Goal: Task Accomplishment & Management: Contribute content

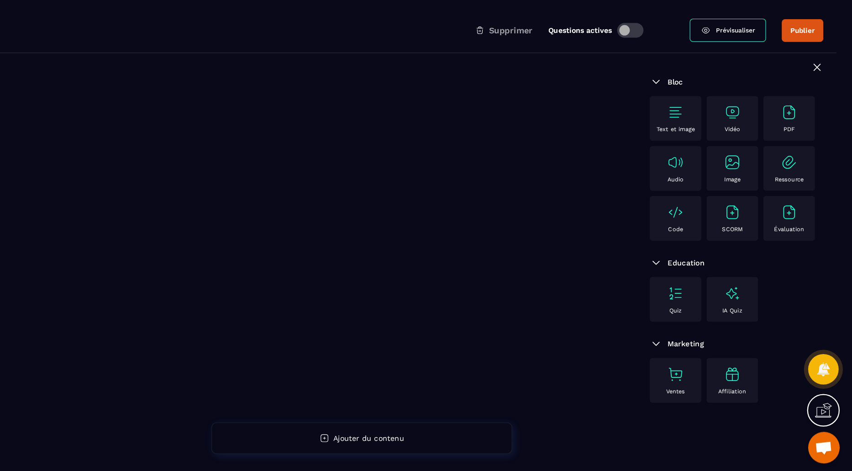
click at [758, 153] on div "Vidéo" at bounding box center [748, 162] width 36 height 25
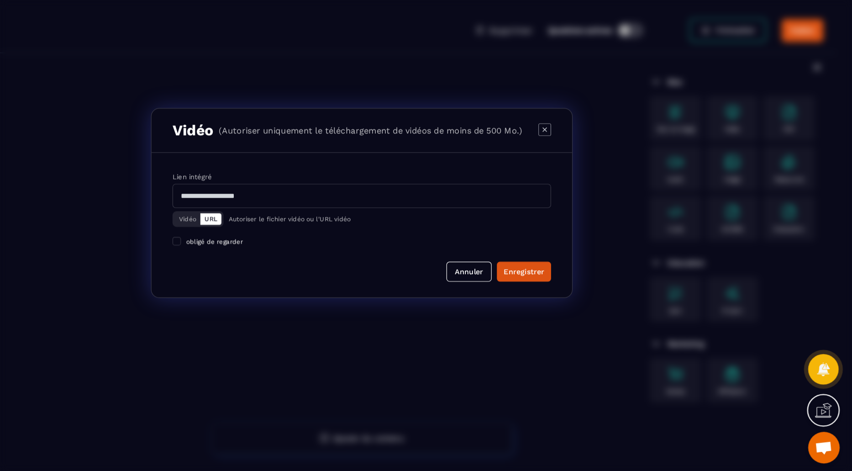
click at [276, 247] on button "Vidéo" at bounding box center [274, 249] width 22 height 10
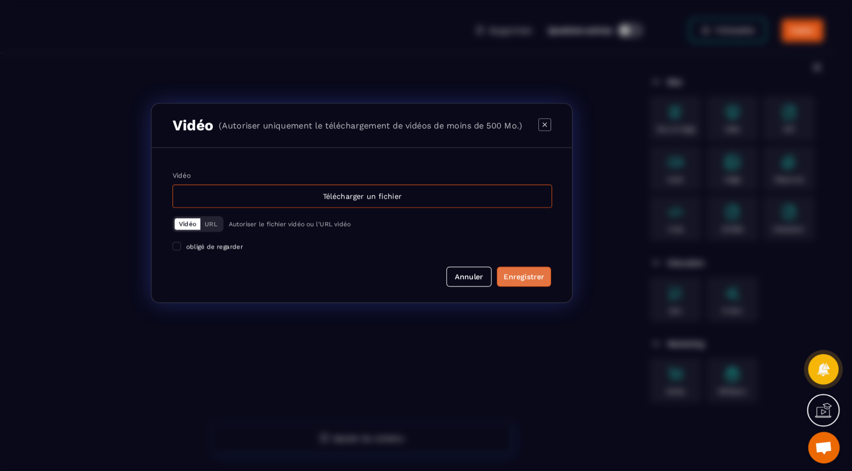
click at [588, 298] on button "Enregistrer" at bounding box center [566, 299] width 47 height 17
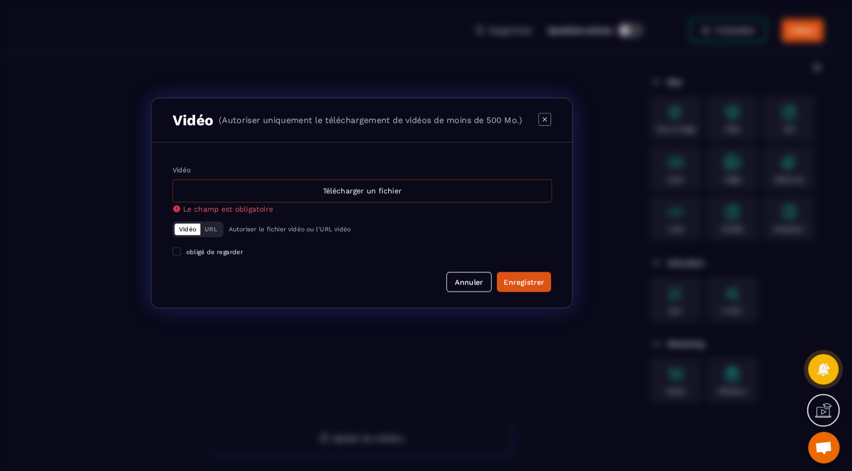
drag, startPoint x: 429, startPoint y: 213, endPoint x: 429, endPoint y: 225, distance: 12.3
click at [429, 225] on label "Vidéo Télécharger un fichier Le champ est obligatoire" at bounding box center [426, 224] width 329 height 41
click at [0, 0] on input "Vidéo Télécharger un fichier Le champ est obligatoire" at bounding box center [0, 0] width 0 height 0
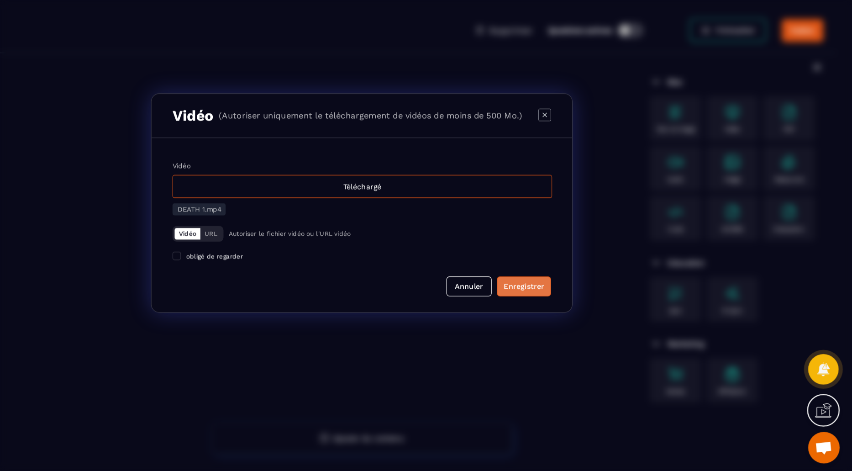
click at [575, 309] on div "Enregistrer" at bounding box center [566, 307] width 35 height 9
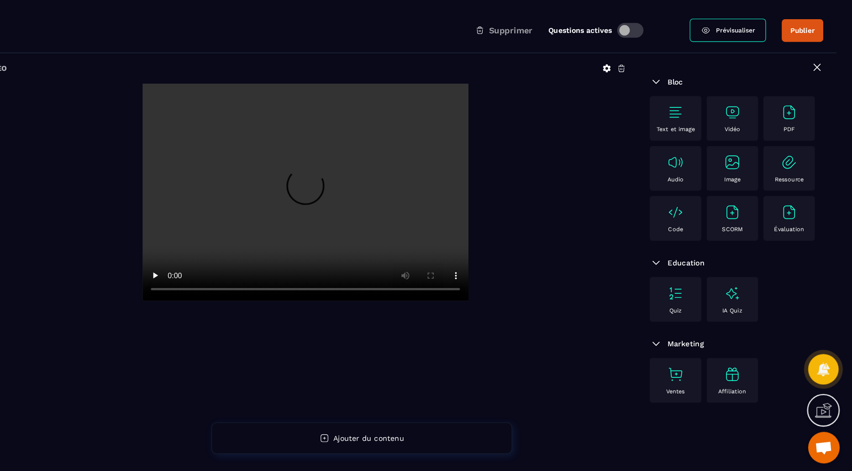
click at [743, 150] on img at bounding box center [747, 157] width 15 height 15
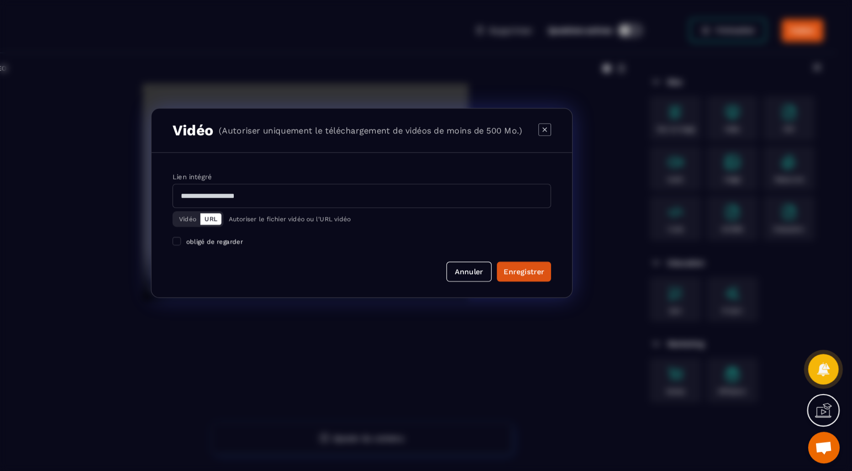
click at [262, 249] on div "Vidéo URL" at bounding box center [284, 249] width 44 height 14
click at [263, 249] on button "Vidéo" at bounding box center [274, 249] width 22 height 10
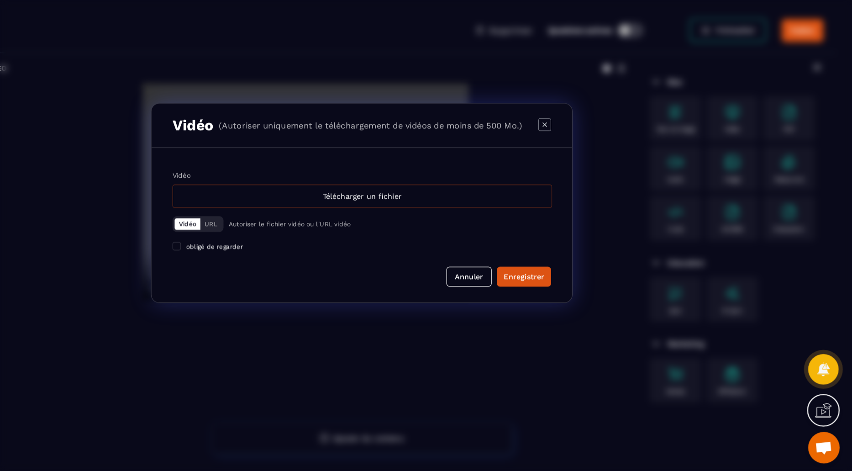
click at [456, 231] on div "Télécharger un fichier" at bounding box center [427, 230] width 330 height 20
click at [0, 0] on input "Vidéo Télécharger un fichier" at bounding box center [0, 0] width 0 height 0
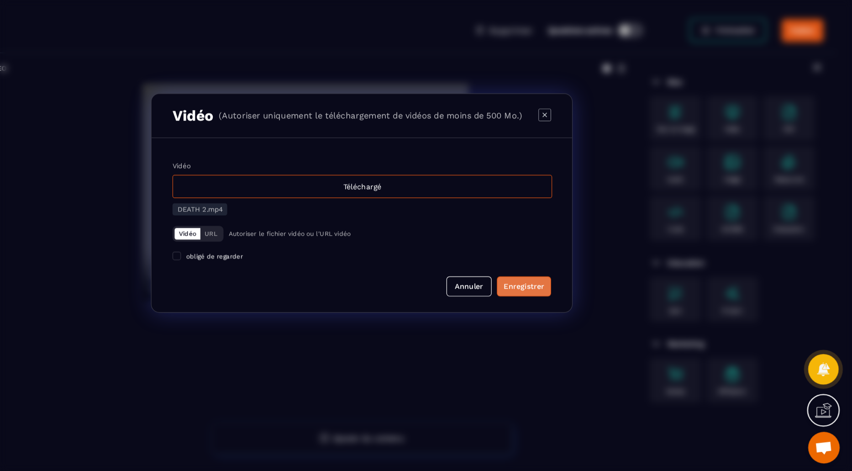
click at [571, 307] on div "Enregistrer" at bounding box center [566, 307] width 35 height 9
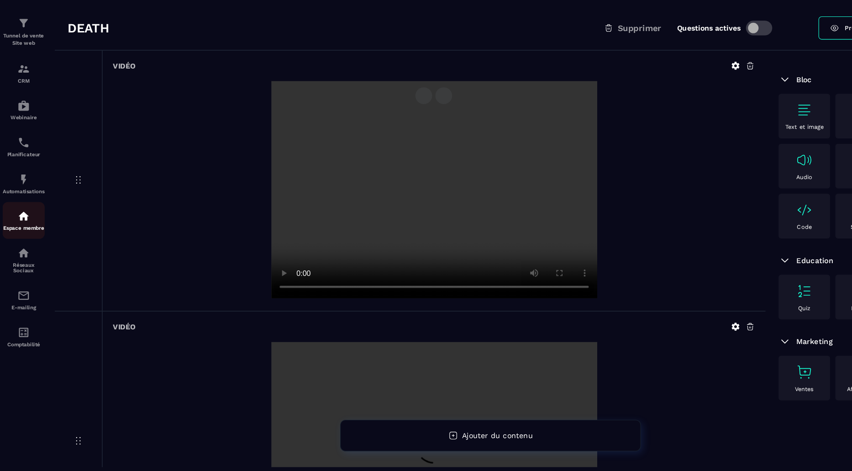
click at [24, 248] on img at bounding box center [20, 249] width 11 height 11
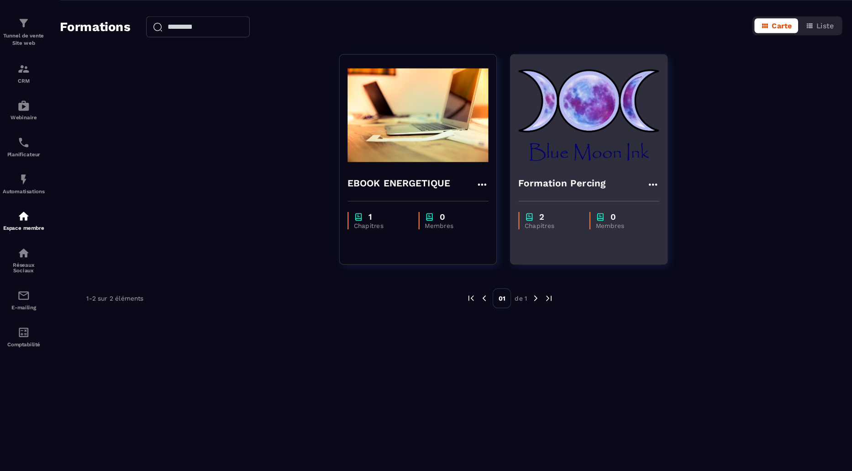
click at [520, 163] on img at bounding box center [511, 161] width 122 height 91
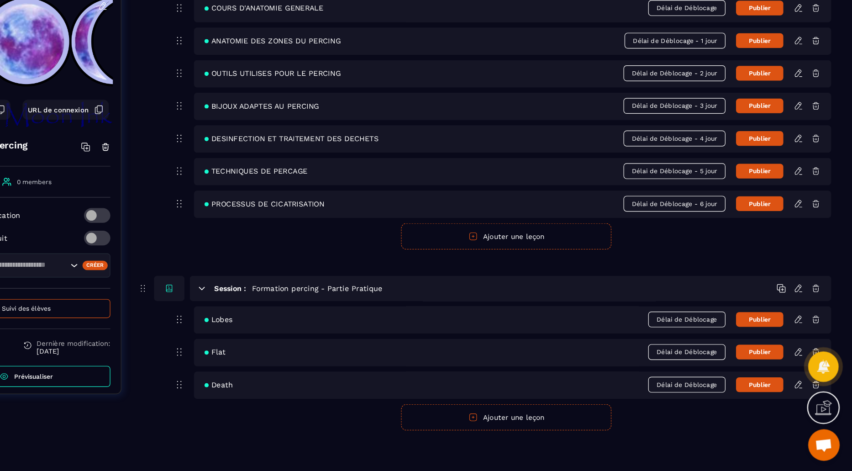
click at [806, 339] on icon at bounding box center [805, 339] width 8 height 8
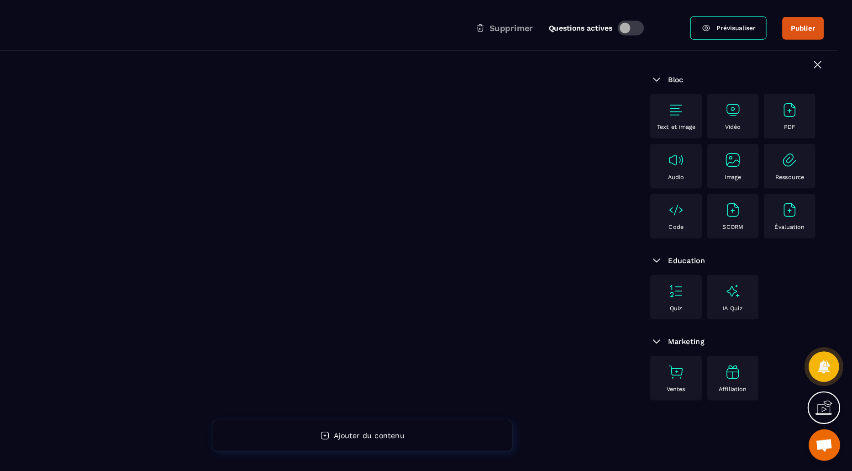
click at [744, 154] on img at bounding box center [747, 157] width 15 height 15
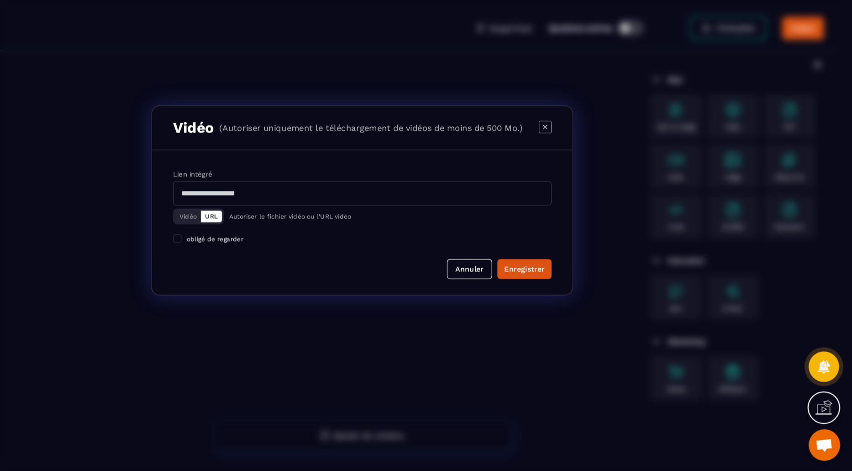
click at [278, 248] on button "Vidéo" at bounding box center [274, 249] width 22 height 10
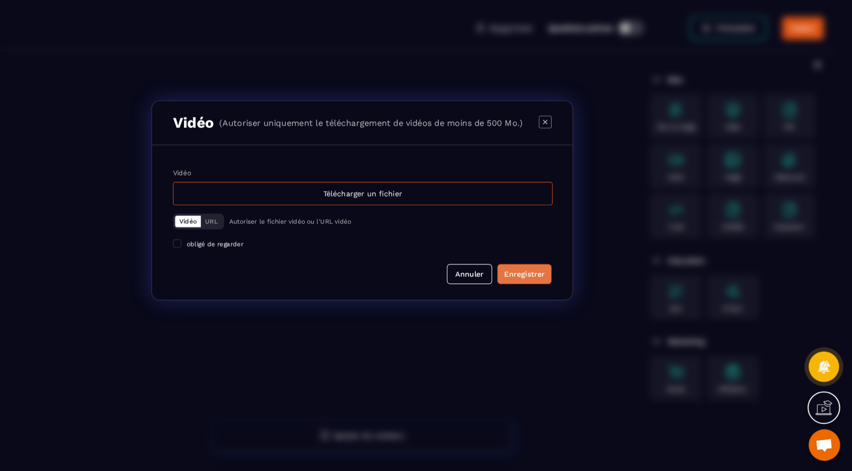
click at [553, 299] on div "Enregistrer" at bounding box center [566, 299] width 35 height 9
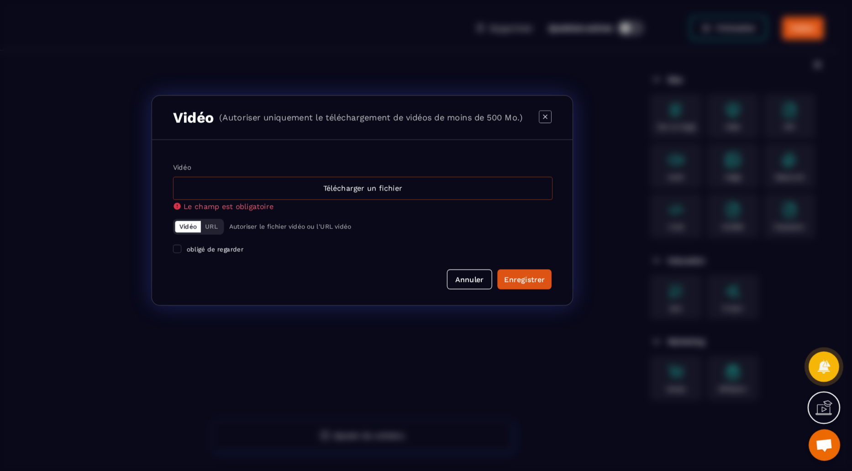
click at [481, 225] on div "Télécharger un fichier" at bounding box center [427, 225] width 330 height 20
click at [0, 0] on input "Vidéo Télécharger un fichier Le champ est obligatoire" at bounding box center [0, 0] width 0 height 0
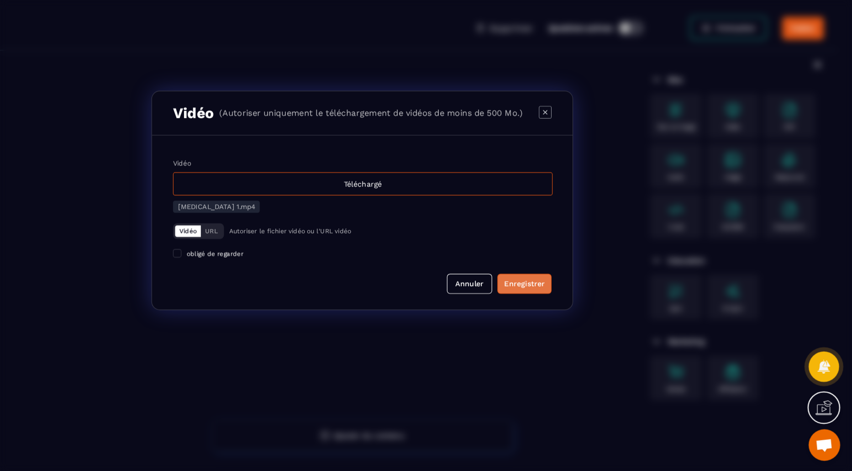
click at [578, 310] on div "Enregistrer" at bounding box center [566, 307] width 35 height 9
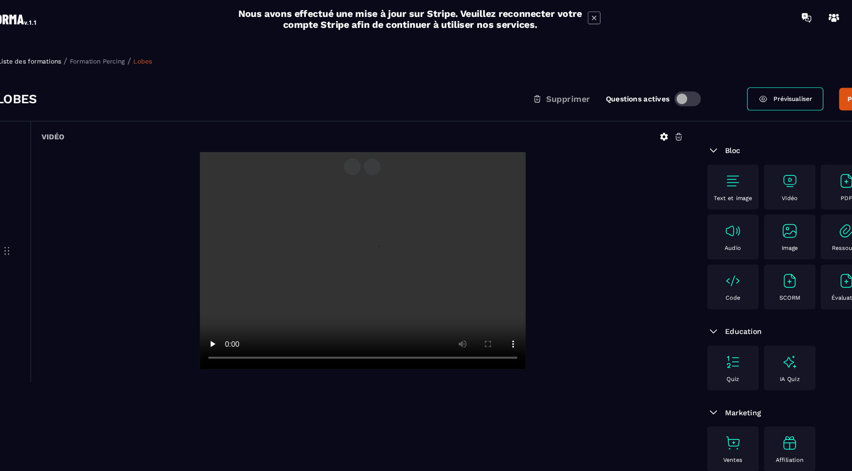
click at [736, 162] on div "Vidéo" at bounding box center [748, 162] width 36 height 25
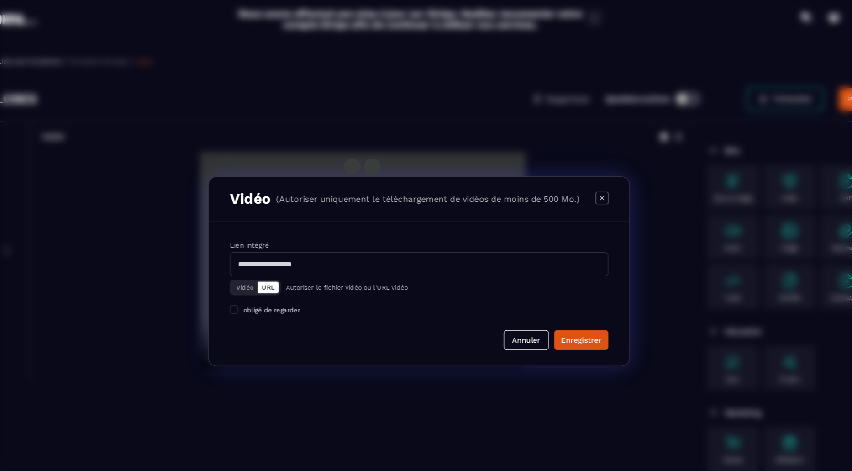
click at [267, 248] on button "Vidéo" at bounding box center [274, 249] width 22 height 10
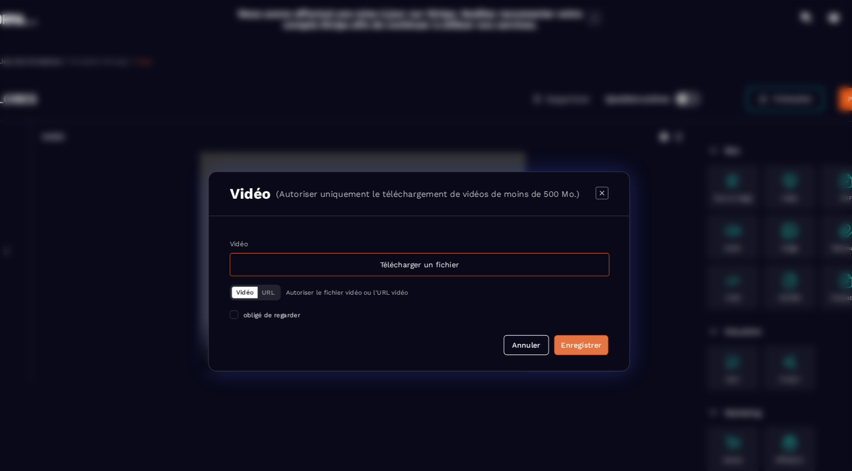
click at [561, 291] on button "Enregistrer" at bounding box center [566, 299] width 47 height 17
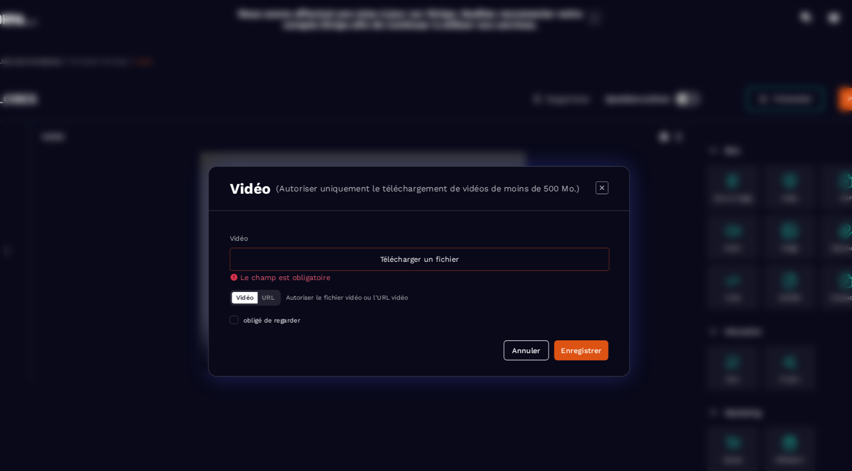
click at [492, 230] on div "Télécharger un fichier" at bounding box center [427, 225] width 330 height 20
click at [0, 0] on input "Vidéo Télécharger un fichier Le champ est obligatoire" at bounding box center [0, 0] width 0 height 0
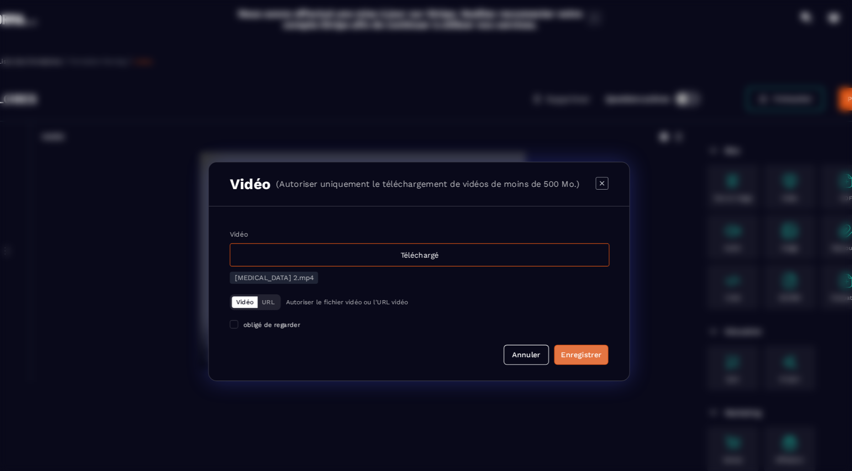
click at [578, 310] on div "Enregistrer" at bounding box center [566, 307] width 35 height 9
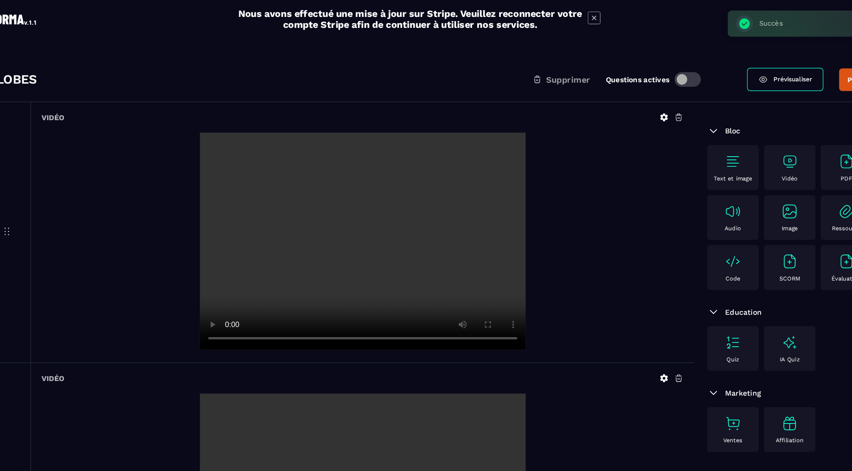
scroll to position [2, 0]
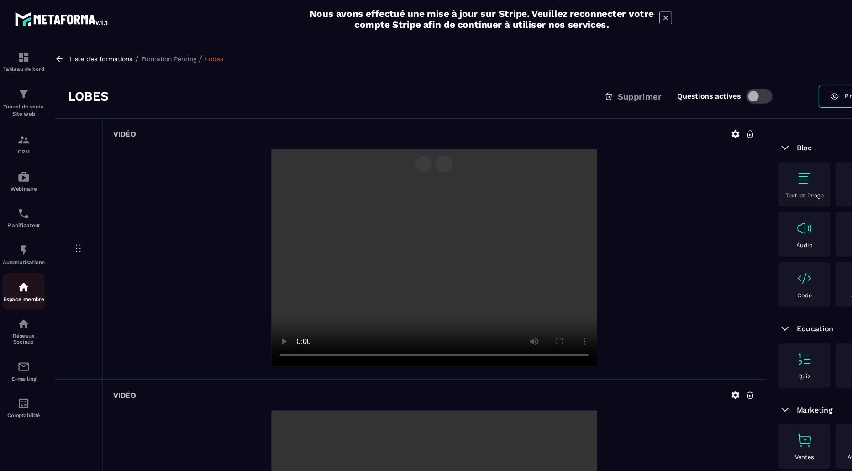
click at [21, 253] on img at bounding box center [20, 249] width 11 height 11
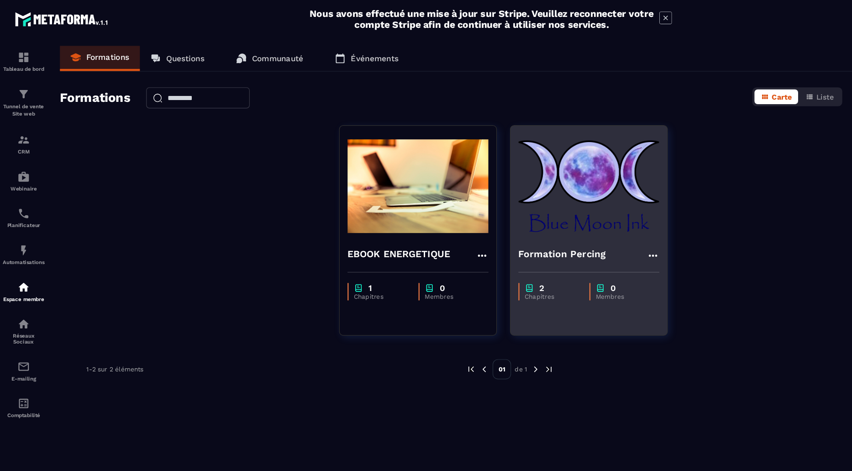
click at [523, 162] on img at bounding box center [511, 161] width 122 height 91
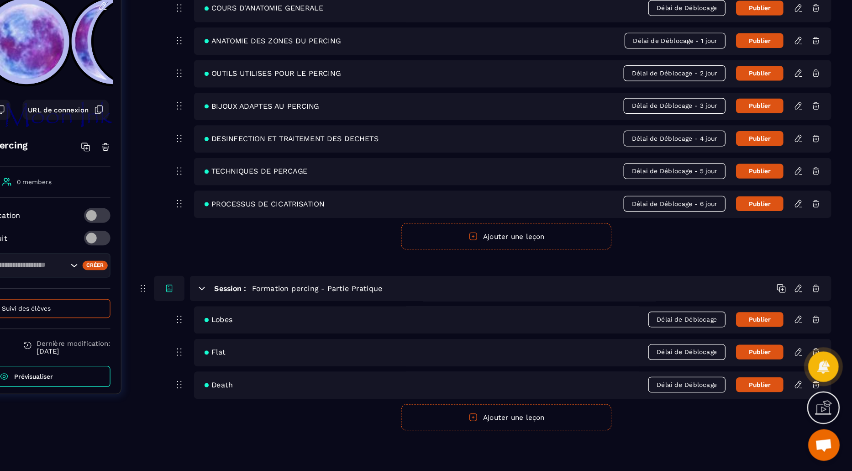
click at [569, 429] on button "Ajouter une leçon" at bounding box center [551, 423] width 183 height 23
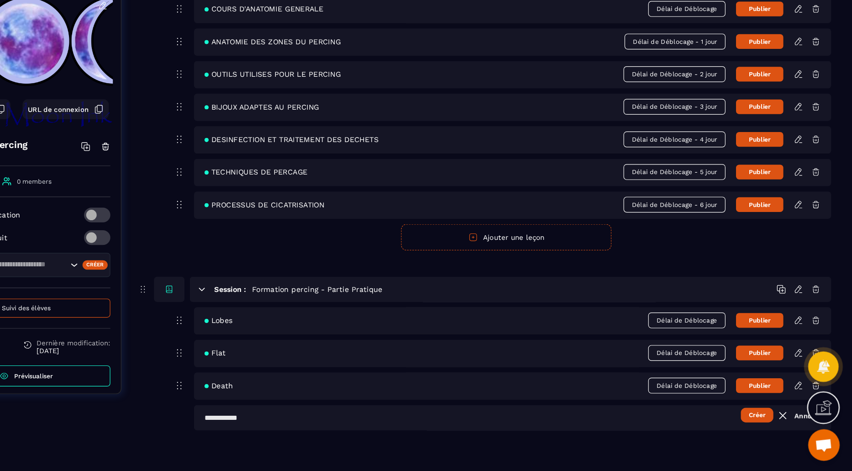
click at [382, 425] on input "text" at bounding box center [556, 424] width 553 height 22
type input "*"
type input "*****"
click at [757, 421] on button "Créer" at bounding box center [769, 421] width 28 height 13
click at [804, 423] on icon at bounding box center [805, 424] width 8 height 8
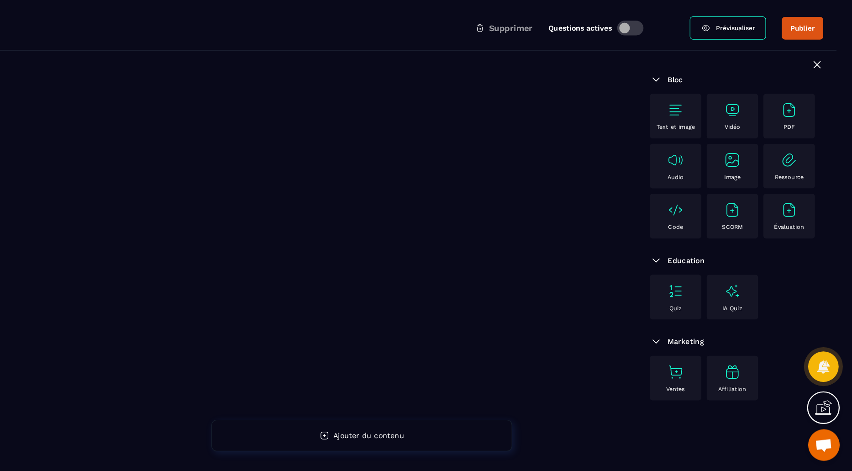
click at [765, 161] on div "Vidéo" at bounding box center [748, 162] width 36 height 25
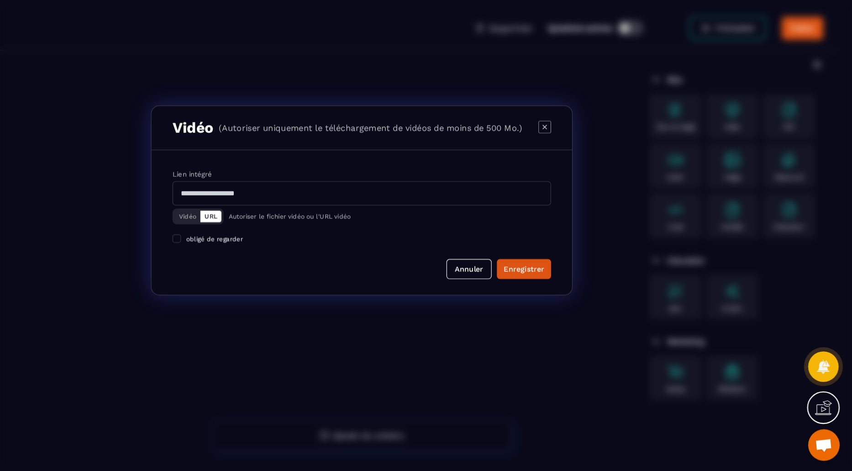
click at [266, 254] on div "Vidéo URL" at bounding box center [284, 249] width 44 height 14
click at [274, 250] on button "Vidéo" at bounding box center [274, 249] width 22 height 10
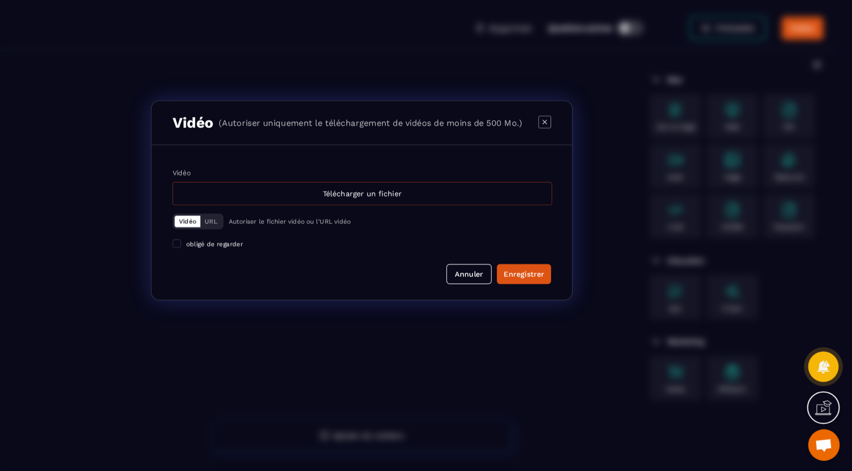
click at [447, 233] on div "Télécharger un fichier" at bounding box center [427, 230] width 330 height 20
click at [0, 0] on input "Vidéo Télécharger un fichier" at bounding box center [0, 0] width 0 height 0
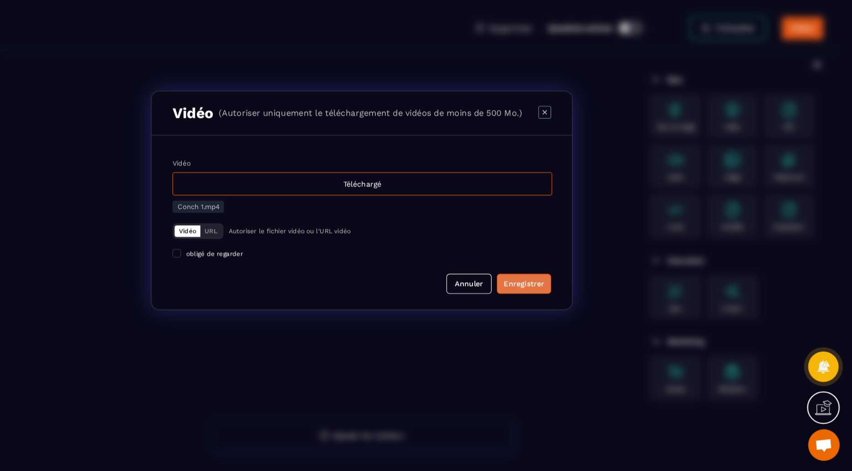
click at [555, 303] on button "Enregistrer" at bounding box center [566, 307] width 47 height 17
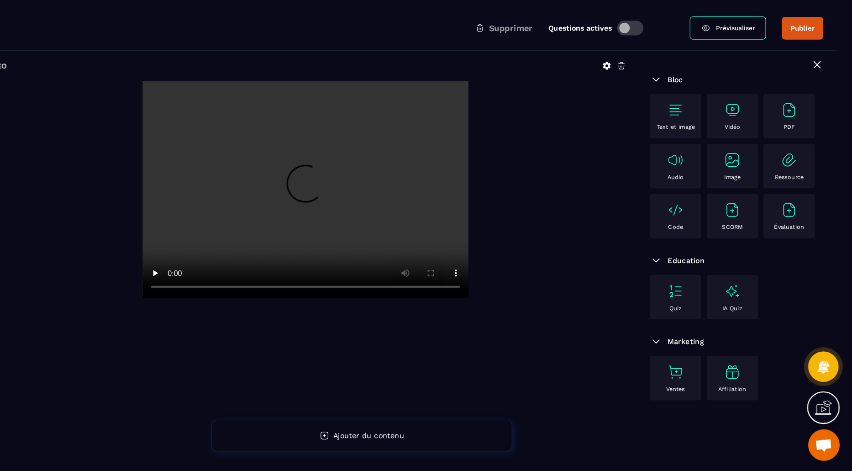
click at [753, 156] on img at bounding box center [747, 157] width 15 height 15
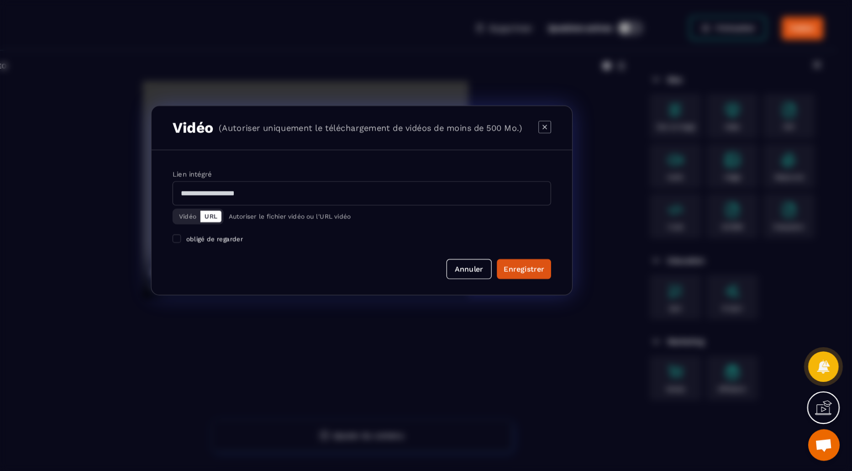
click at [266, 252] on div "Vidéo URL" at bounding box center [284, 249] width 44 height 14
click at [266, 252] on button "Vidéo" at bounding box center [274, 249] width 22 height 10
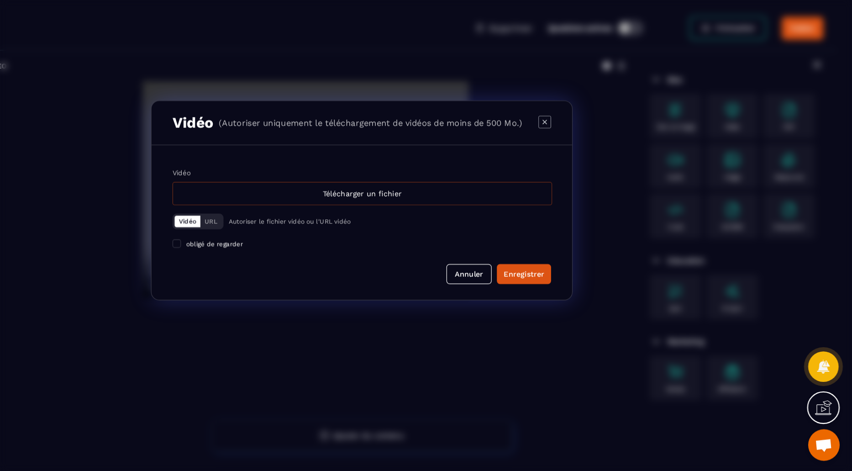
click at [385, 224] on div "Télécharger un fichier" at bounding box center [427, 230] width 330 height 20
click at [0, 0] on input "Vidéo Télécharger un fichier" at bounding box center [0, 0] width 0 height 0
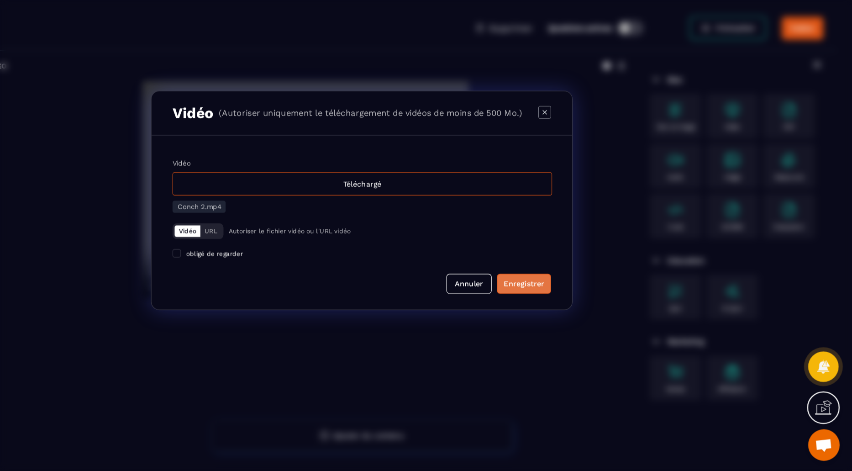
click at [567, 303] on button "Enregistrer" at bounding box center [566, 307] width 47 height 17
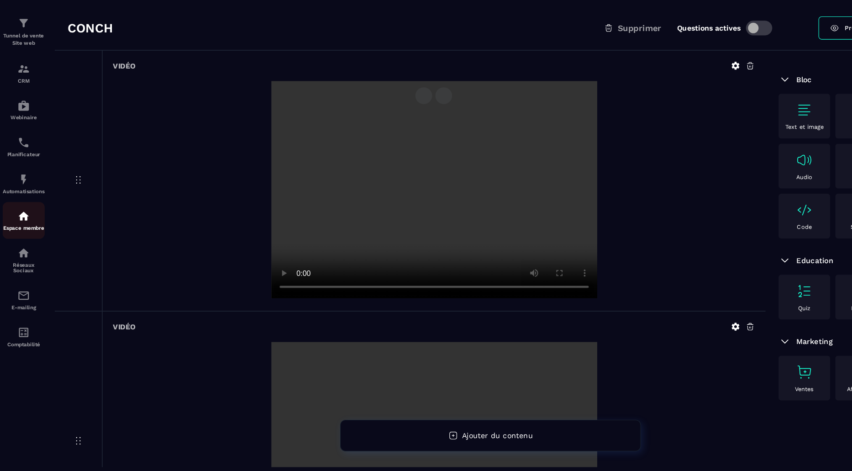
click at [23, 250] on img at bounding box center [20, 249] width 11 height 11
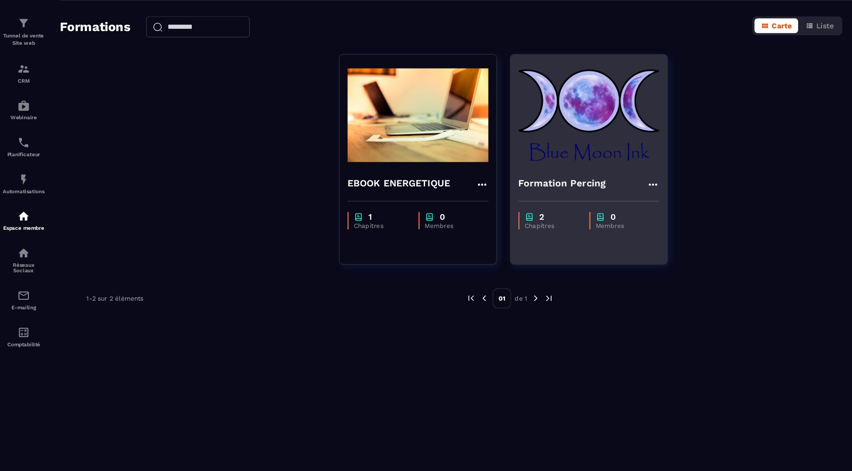
click at [443, 185] on div "Formation Percing 2 Chapitres 0 Membres" at bounding box center [511, 200] width 137 height 183
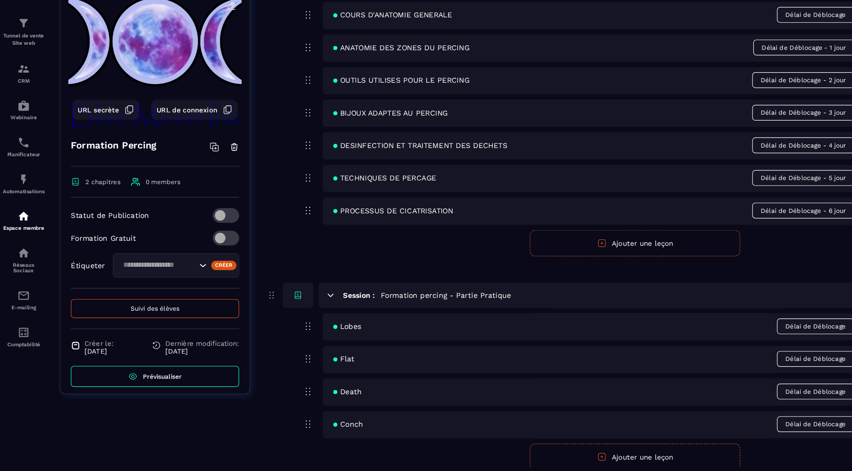
scroll to position [89, 0]
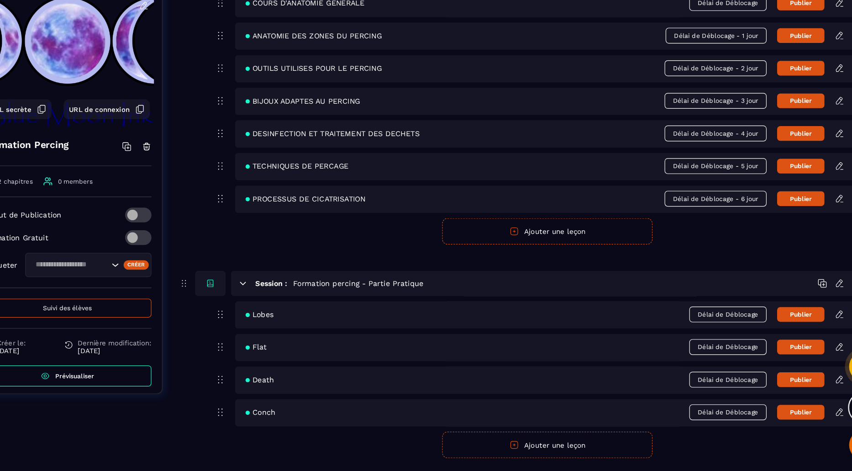
click at [522, 445] on icon "button" at bounding box center [522, 448] width 8 height 8
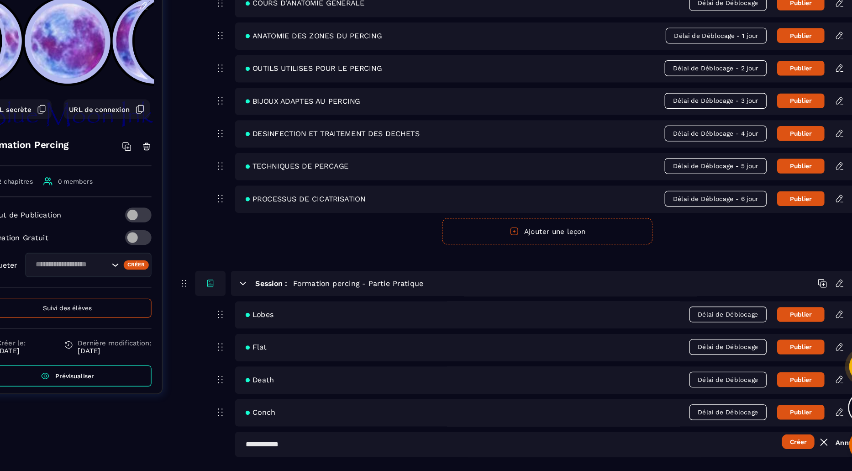
click at [382, 447] on input "text" at bounding box center [556, 447] width 553 height 22
type input "**********"
click at [768, 450] on button "Créer" at bounding box center [769, 445] width 28 height 13
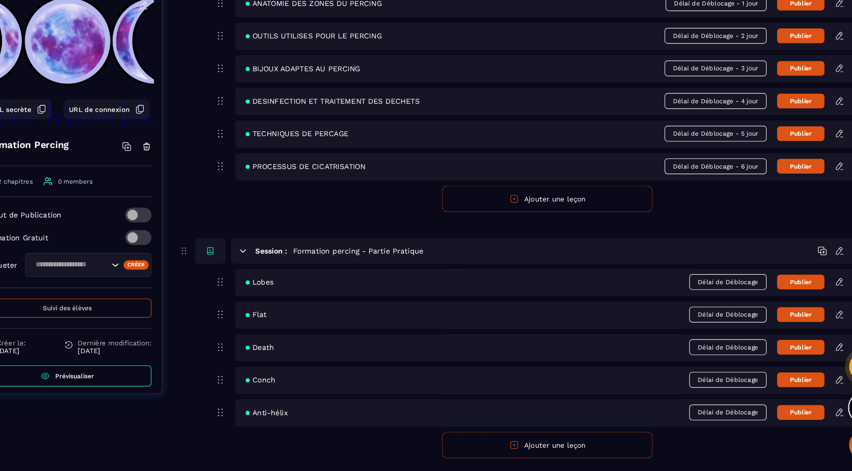
scroll to position [117, 0]
click at [803, 419] on icon at bounding box center [804, 419] width 5 height 6
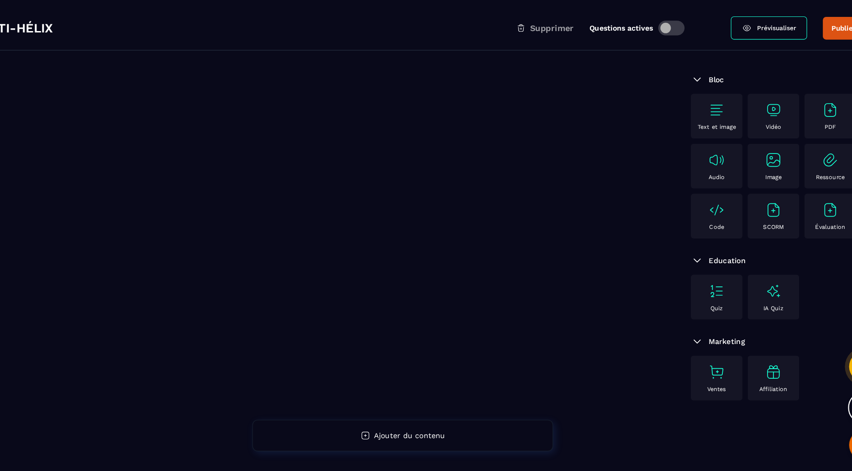
click at [749, 159] on img at bounding box center [747, 157] width 15 height 15
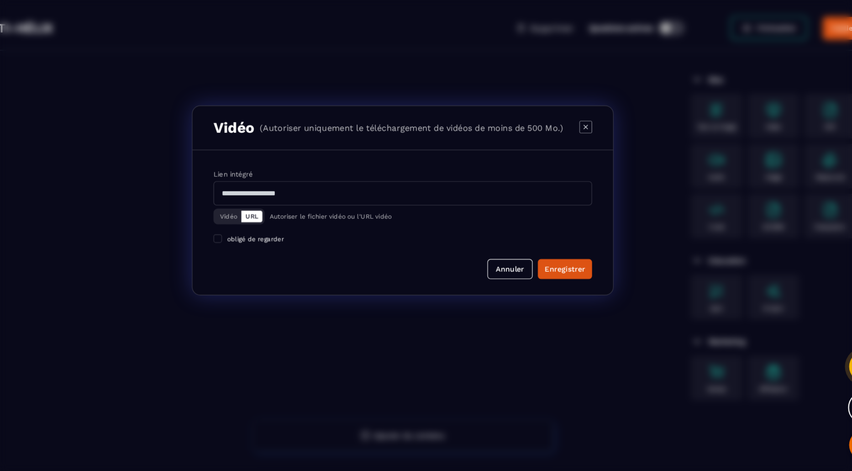
click at [270, 251] on button "Vidéo" at bounding box center [274, 249] width 22 height 10
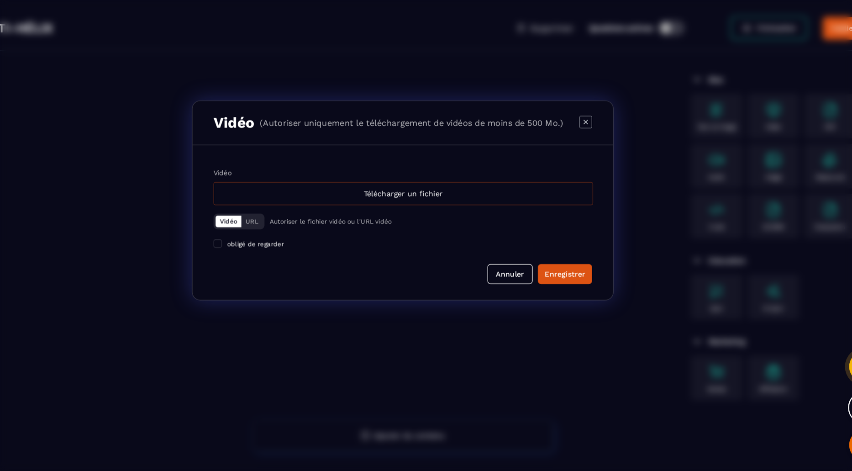
click at [433, 225] on div "Télécharger un fichier" at bounding box center [427, 230] width 330 height 20
click at [0, 0] on input "Vidéo Télécharger un fichier" at bounding box center [0, 0] width 0 height 0
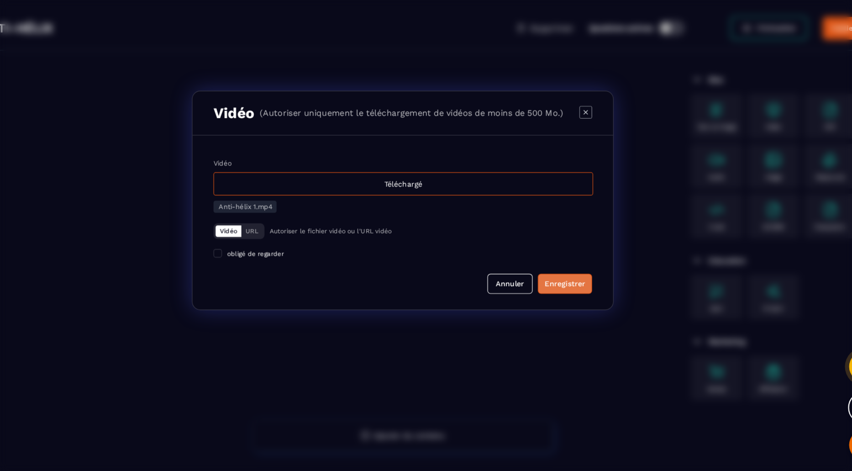
click at [567, 307] on div "Enregistrer" at bounding box center [566, 307] width 35 height 9
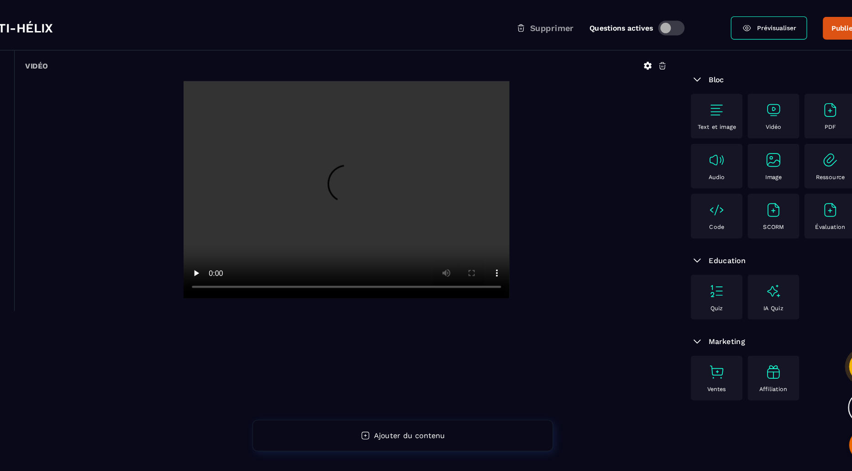
click at [749, 152] on img at bounding box center [747, 157] width 15 height 15
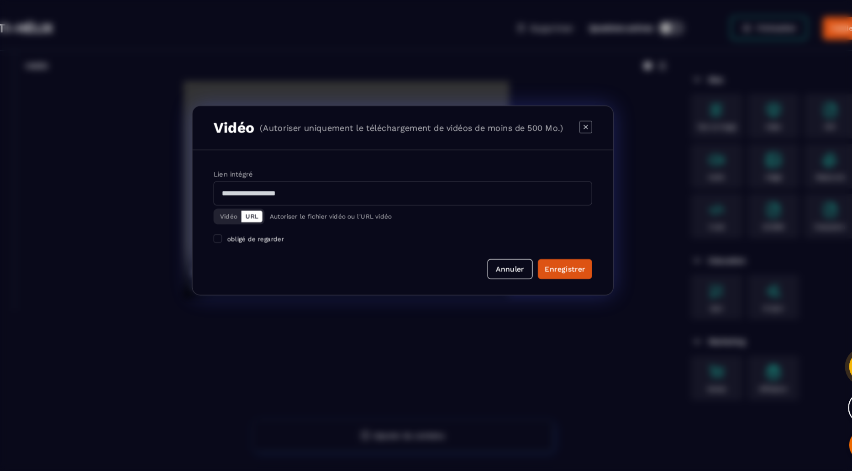
click at [276, 253] on button "Vidéo" at bounding box center [274, 249] width 22 height 10
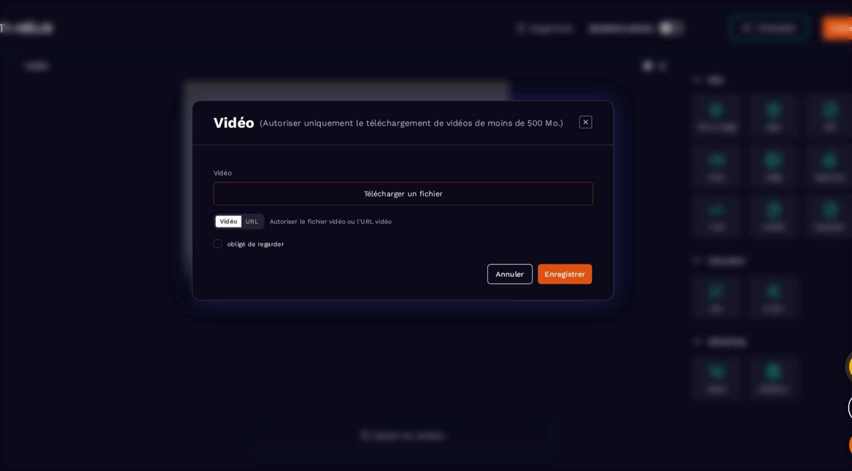
click at [495, 234] on div "Télécharger un fichier" at bounding box center [427, 230] width 330 height 20
click at [0, 0] on input "Vidéo Télécharger un fichier" at bounding box center [0, 0] width 0 height 0
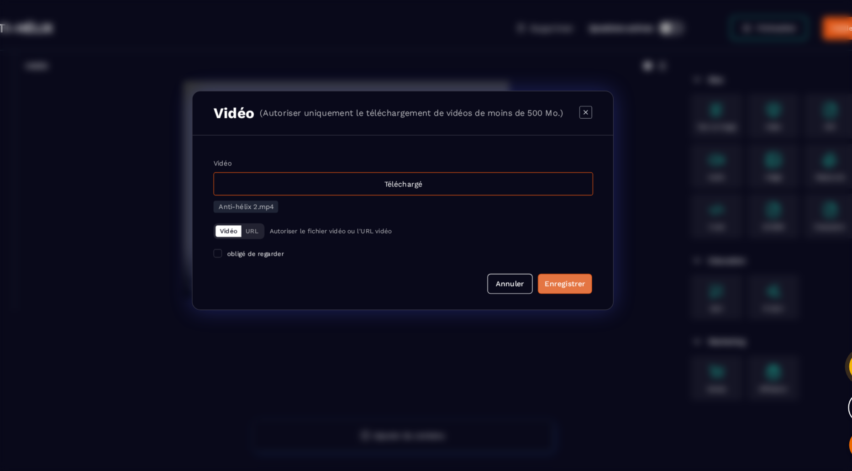
click at [570, 304] on div "Enregistrer" at bounding box center [566, 307] width 35 height 9
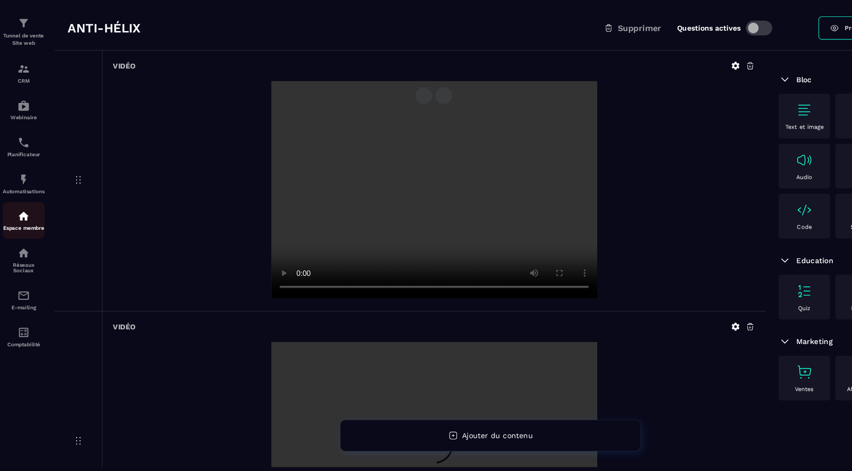
click at [27, 246] on div "Espace membre" at bounding box center [20, 253] width 37 height 18
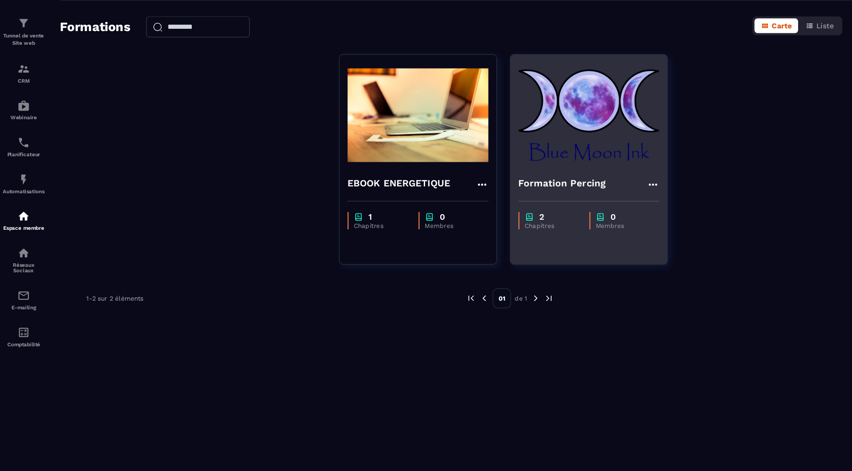
click at [449, 288] on div "Formation Percing 2 Chapitres 0 Membres" at bounding box center [511, 200] width 137 height 183
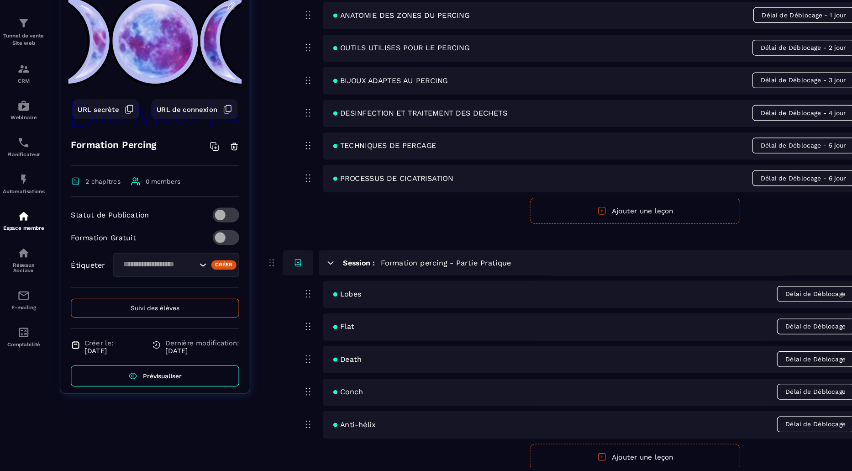
scroll to position [112, 0]
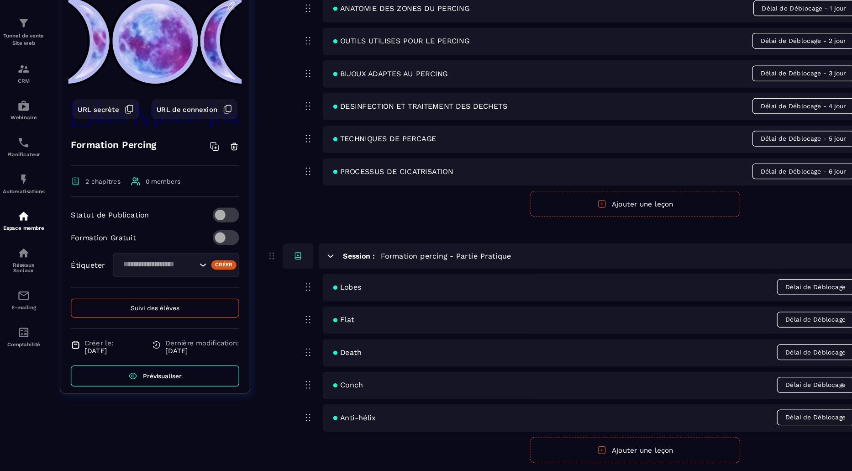
click at [566, 461] on button "Ajouter une leçon" at bounding box center [551, 452] width 183 height 23
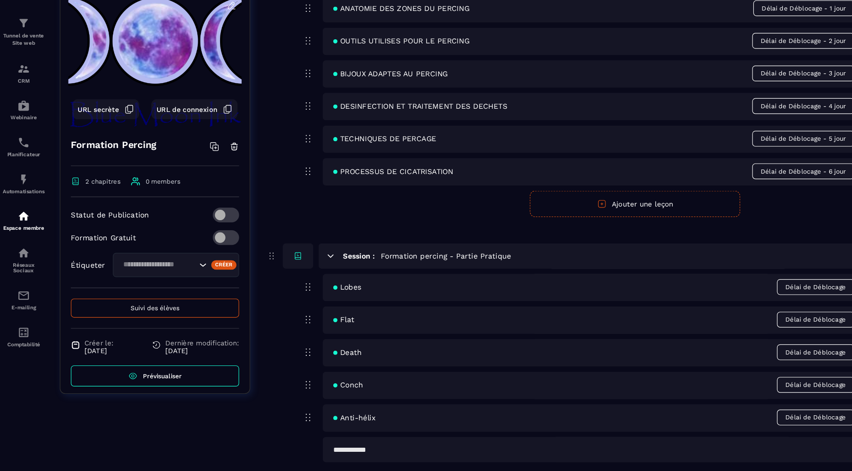
click at [355, 446] on input "text" at bounding box center [556, 452] width 553 height 22
type input "******"
click at [755, 443] on button "Créer" at bounding box center [769, 449] width 28 height 13
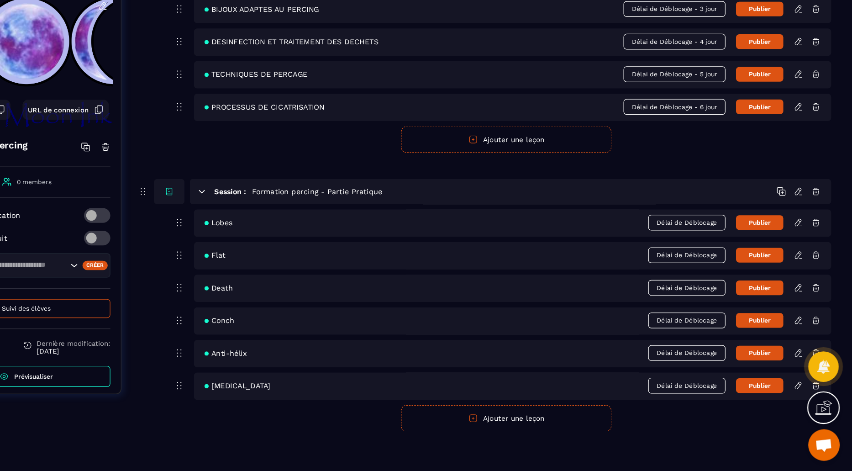
scroll to position [0, 0]
click at [805, 396] on icon at bounding box center [805, 396] width 8 height 8
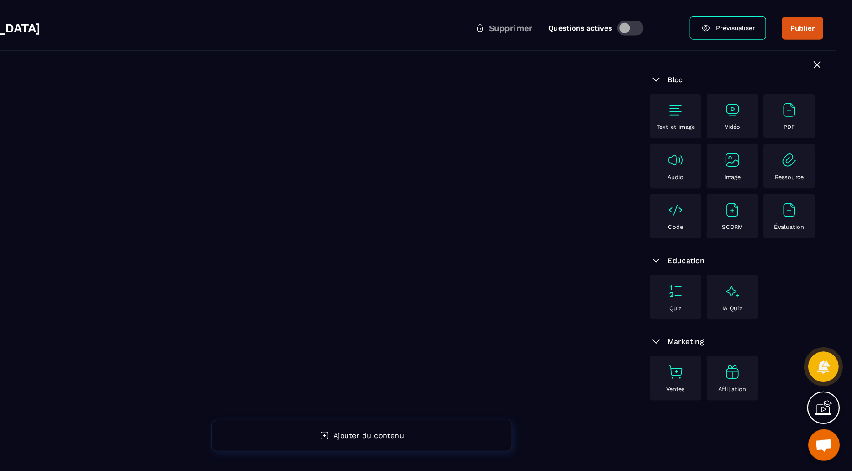
click at [737, 157] on div "Vidéo" at bounding box center [748, 162] width 36 height 25
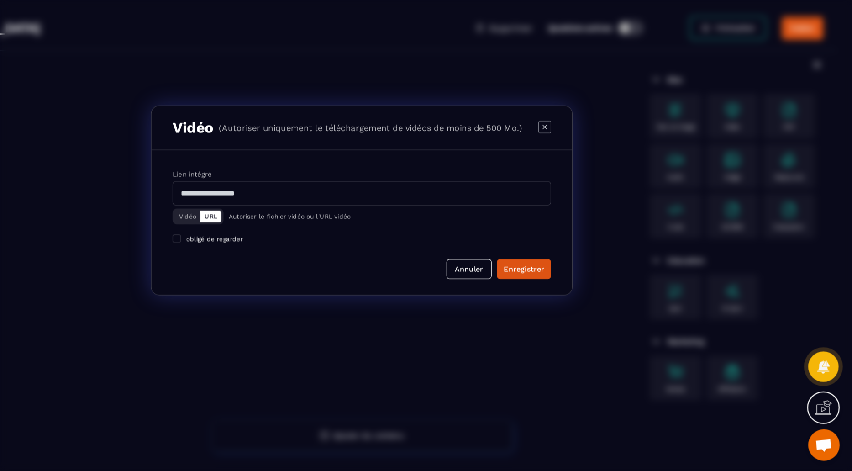
click at [263, 247] on button "Vidéo" at bounding box center [274, 249] width 22 height 10
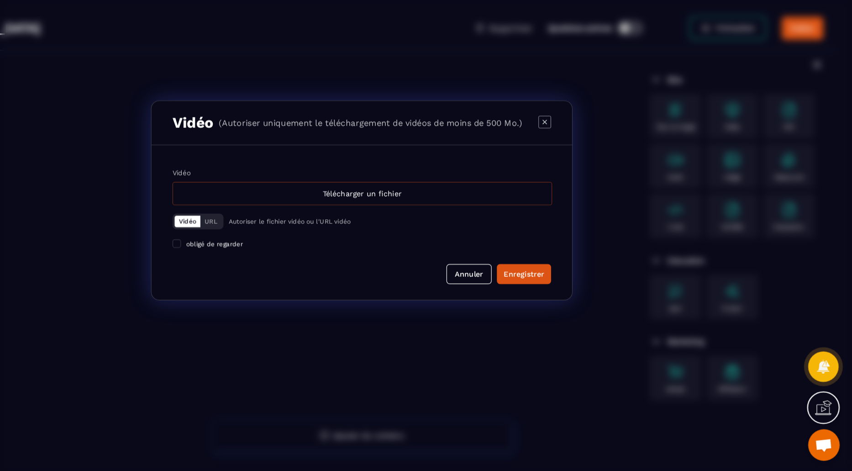
click at [485, 228] on div "Télécharger un fichier" at bounding box center [427, 230] width 330 height 20
click at [0, 0] on input "Vidéo Télécharger un fichier" at bounding box center [0, 0] width 0 height 0
click at [415, 233] on div "Télécharger un fichier" at bounding box center [427, 230] width 330 height 20
click at [0, 0] on input "Vidéo Télécharger un fichier" at bounding box center [0, 0] width 0 height 0
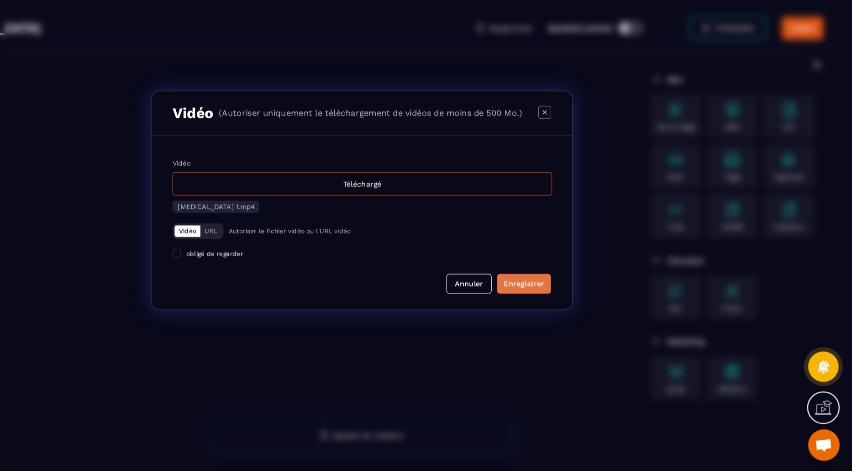
click at [565, 308] on div "Enregistrer" at bounding box center [566, 307] width 35 height 9
